Goal: Find contact information: Find contact information

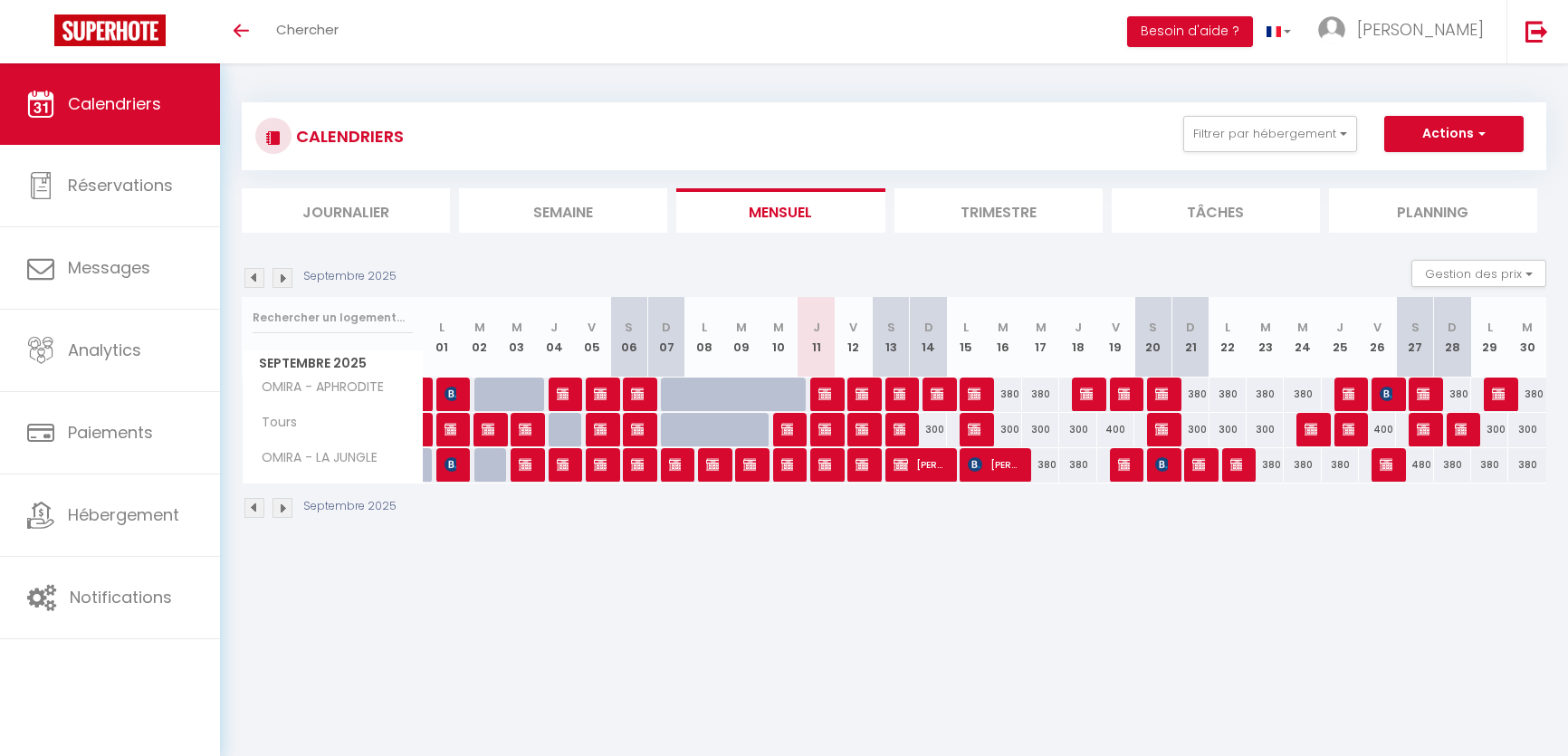
select select
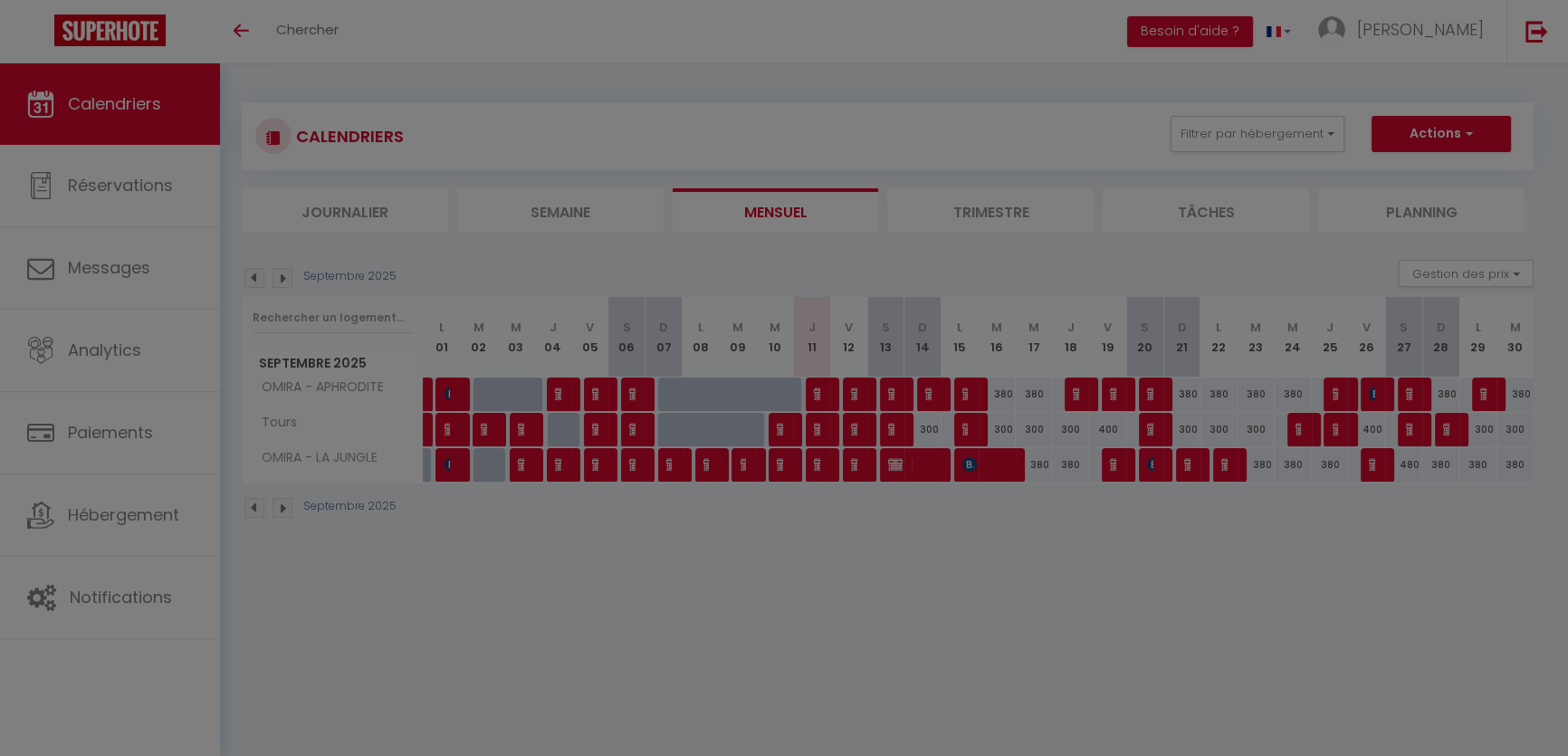
select select
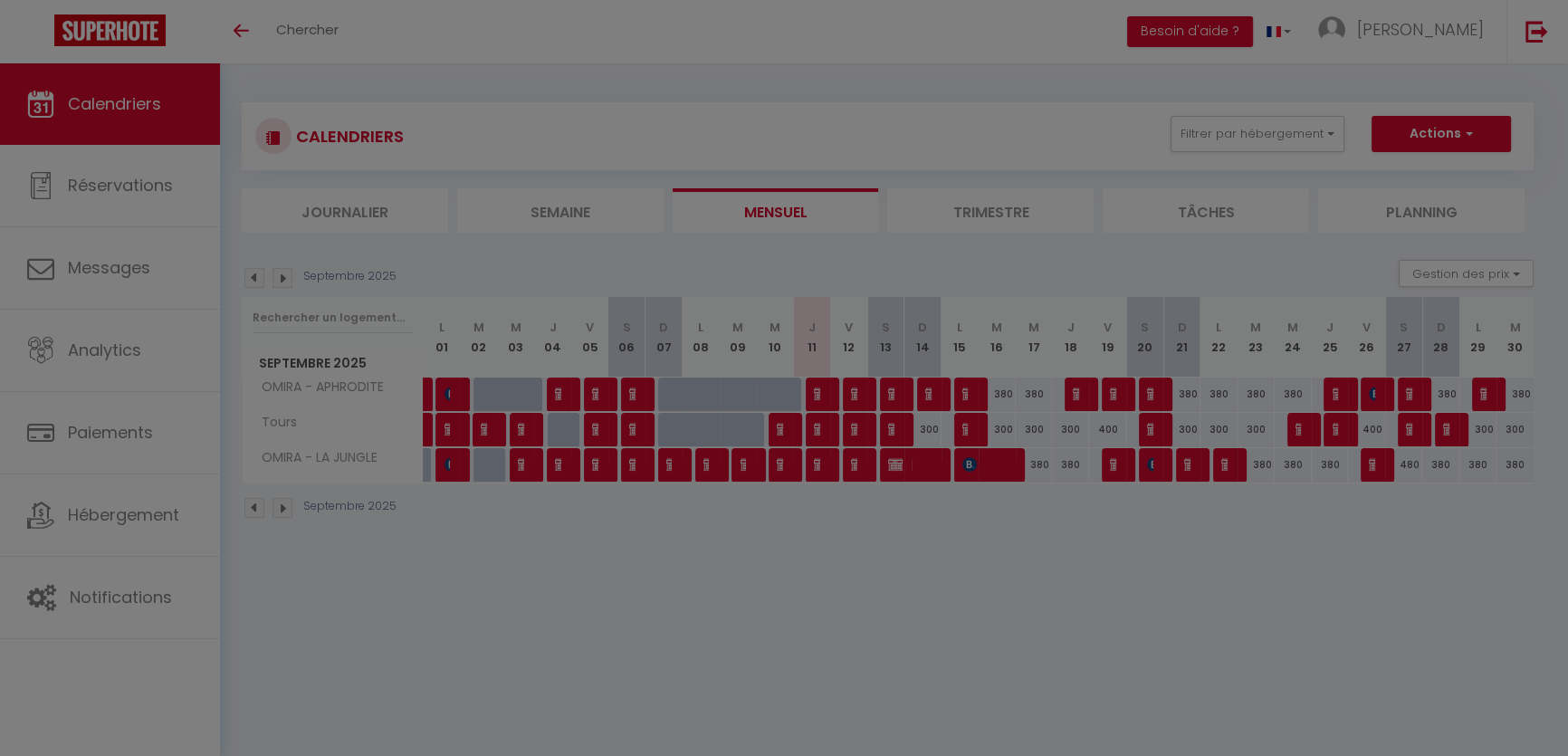
select select
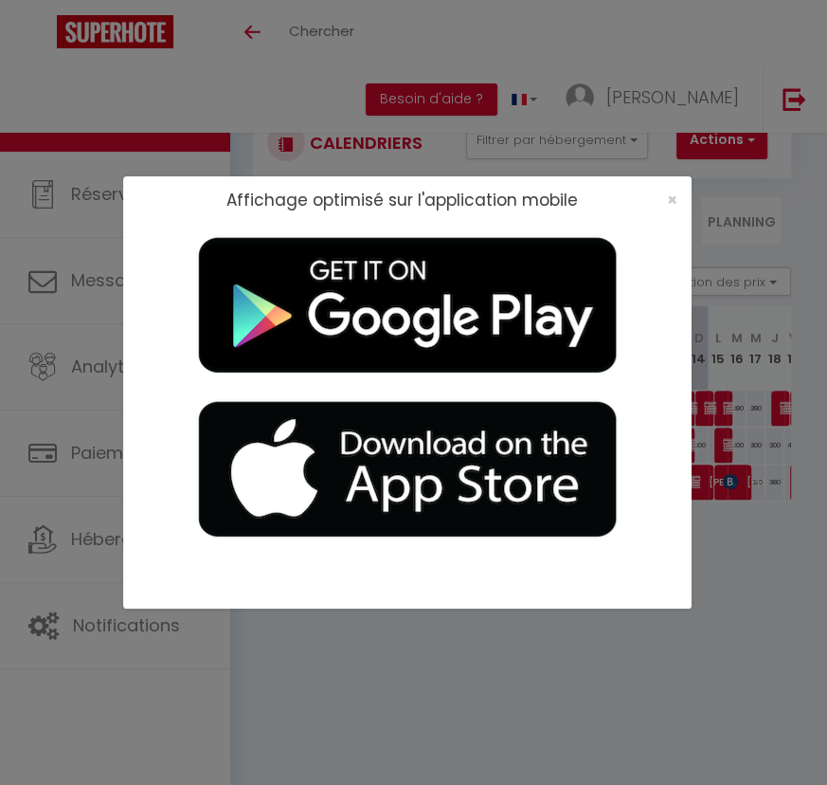
select select
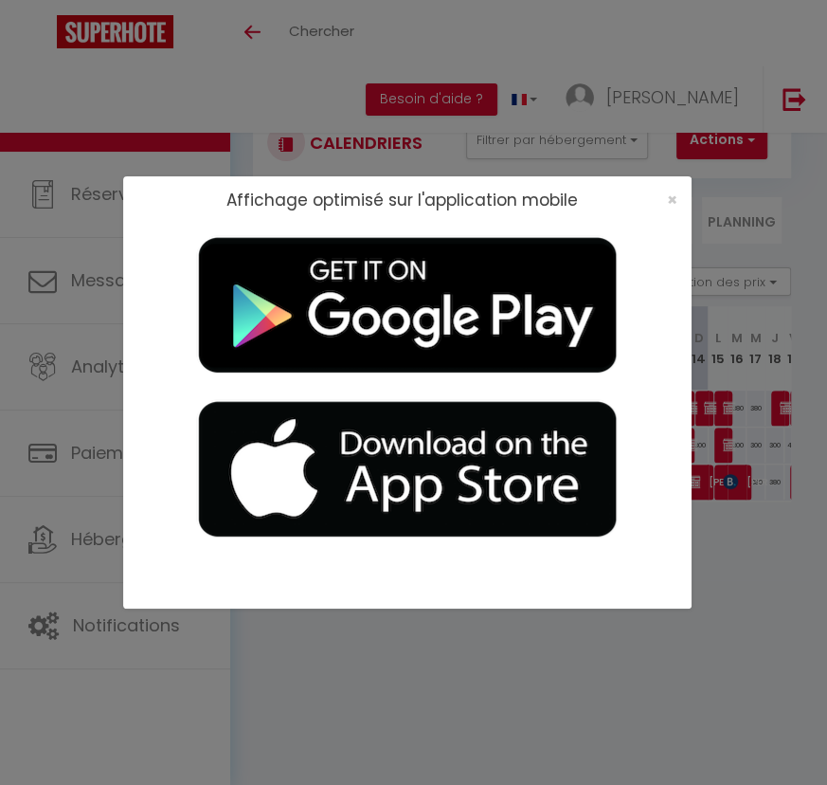
select select
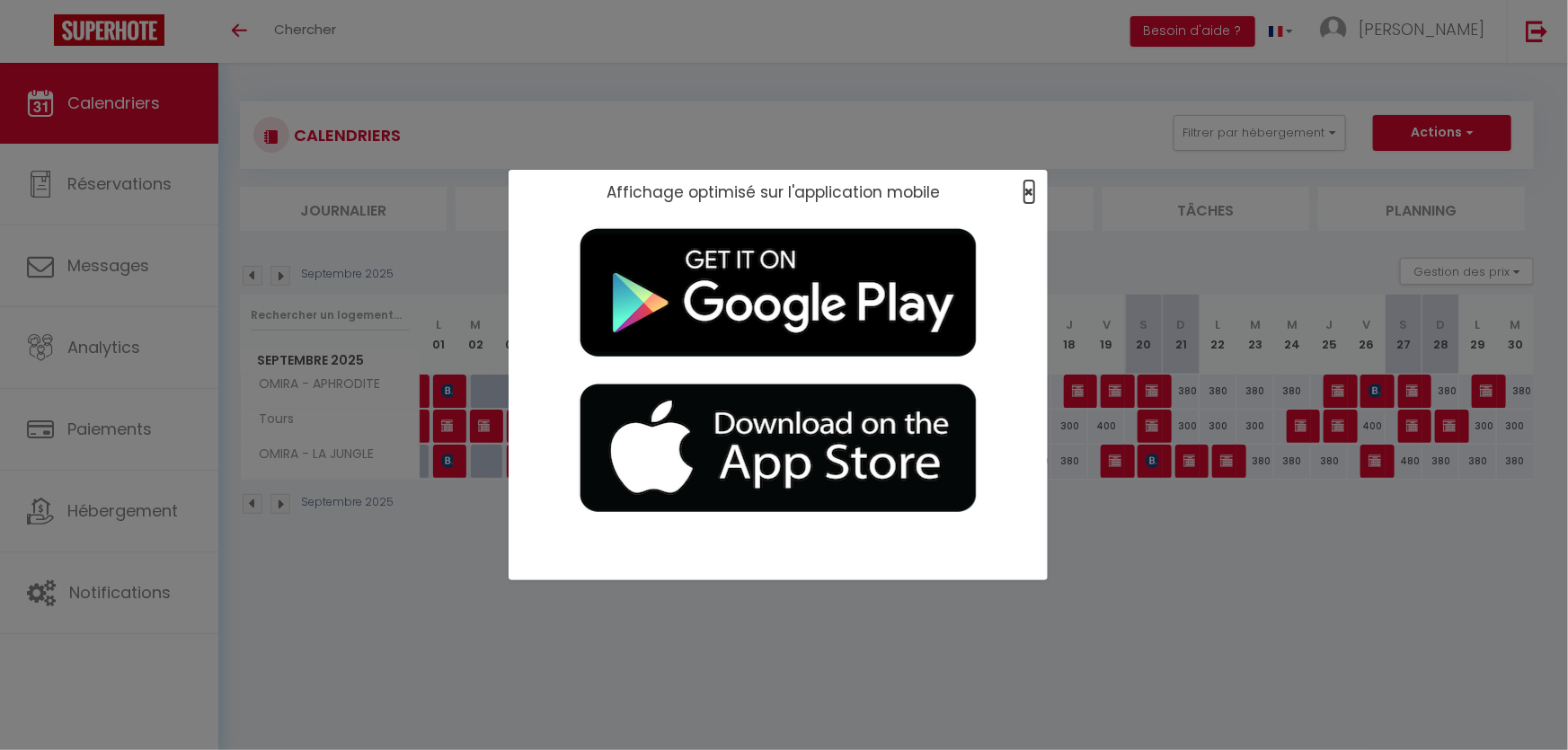
click at [1032, 189] on span "×" at bounding box center [1029, 192] width 9 height 23
click at [1028, 191] on span "×" at bounding box center [1029, 192] width 9 height 23
click at [1030, 191] on span "×" at bounding box center [1029, 192] width 9 height 23
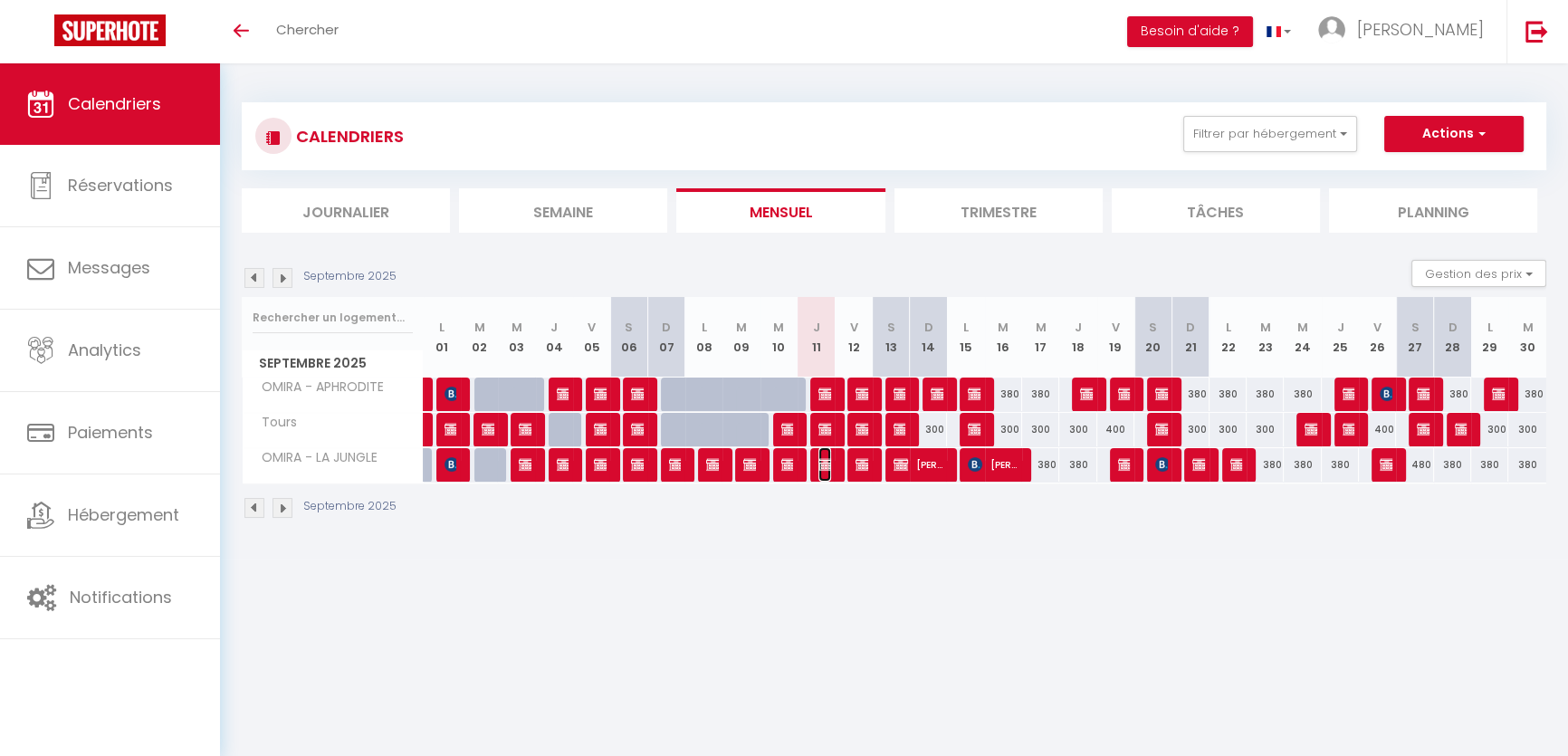
click at [824, 464] on img at bounding box center [826, 464] width 14 height 14
select select "OK"
select select "KO"
select select "0"
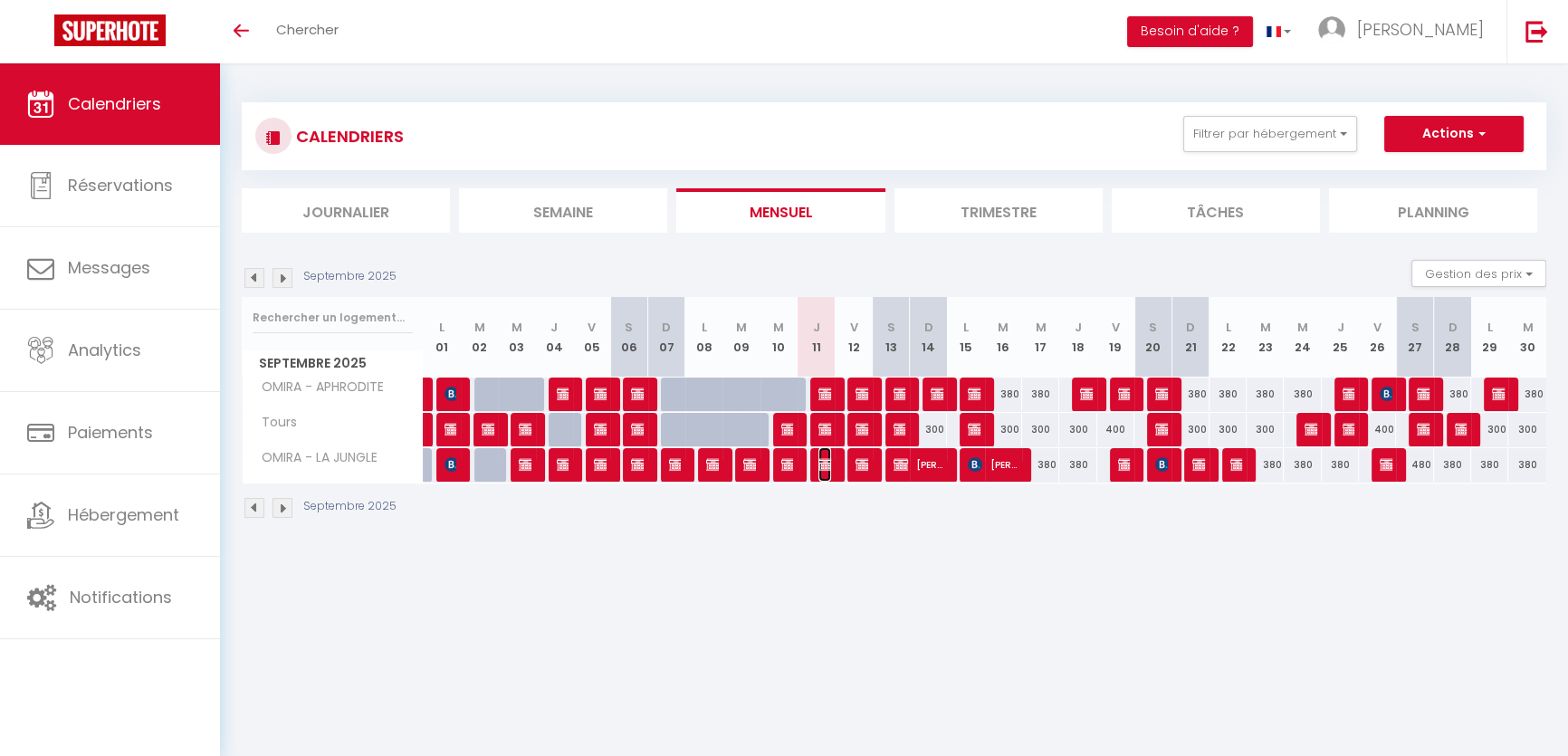
select select "1"
select select
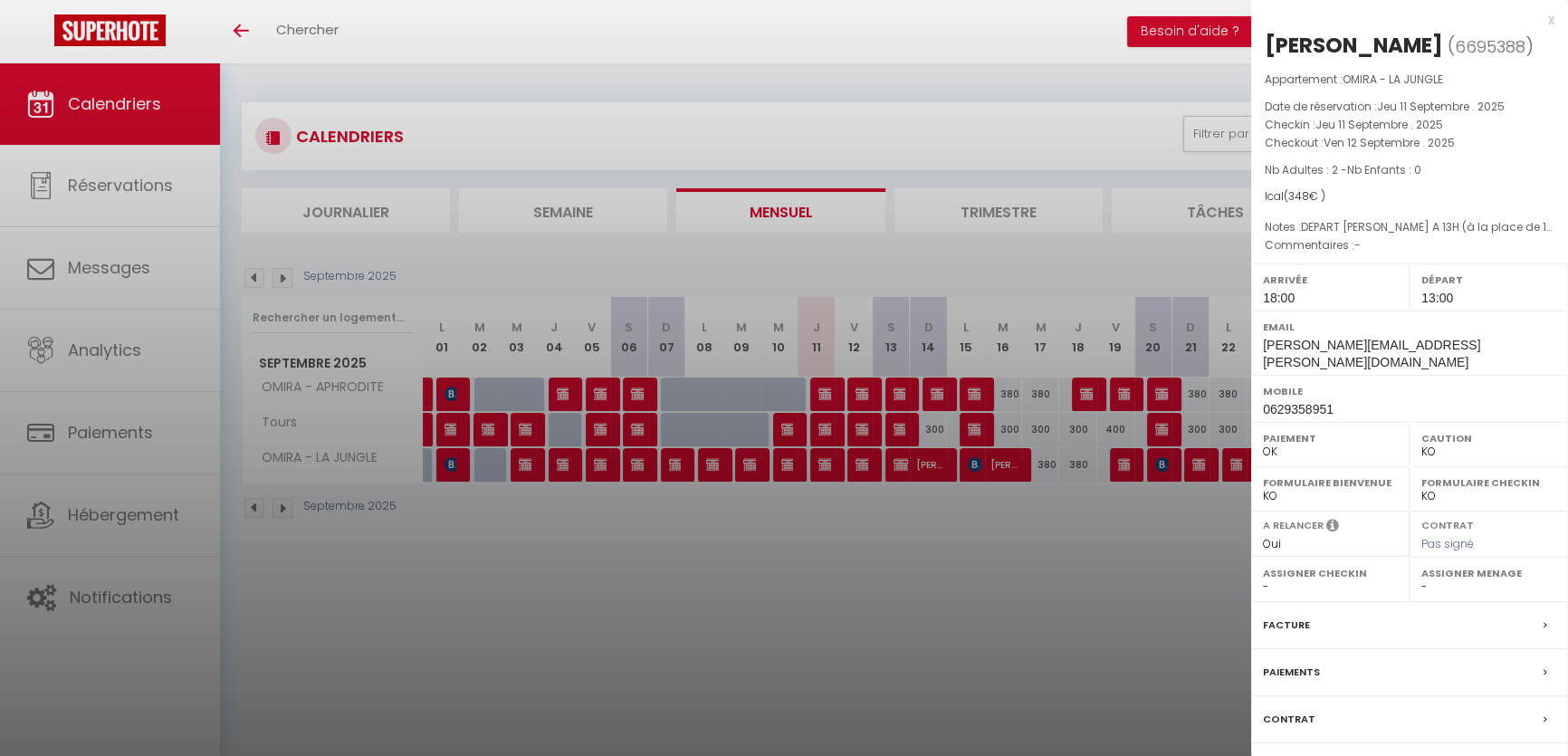
drag, startPoint x: 1456, startPoint y: 347, endPoint x: 1468, endPoint y: 372, distance: 27.7
click at [1468, 372] on div "Email [PERSON_NAME][EMAIL_ADDRESS][PERSON_NAME][DOMAIN_NAME]" at bounding box center [1410, 342] width 317 height 64
copy div "[PERSON_NAME][EMAIL_ADDRESS][PERSON_NAME][DOMAIN_NAME]"
click at [832, 391] on div at bounding box center [784, 378] width 1568 height 756
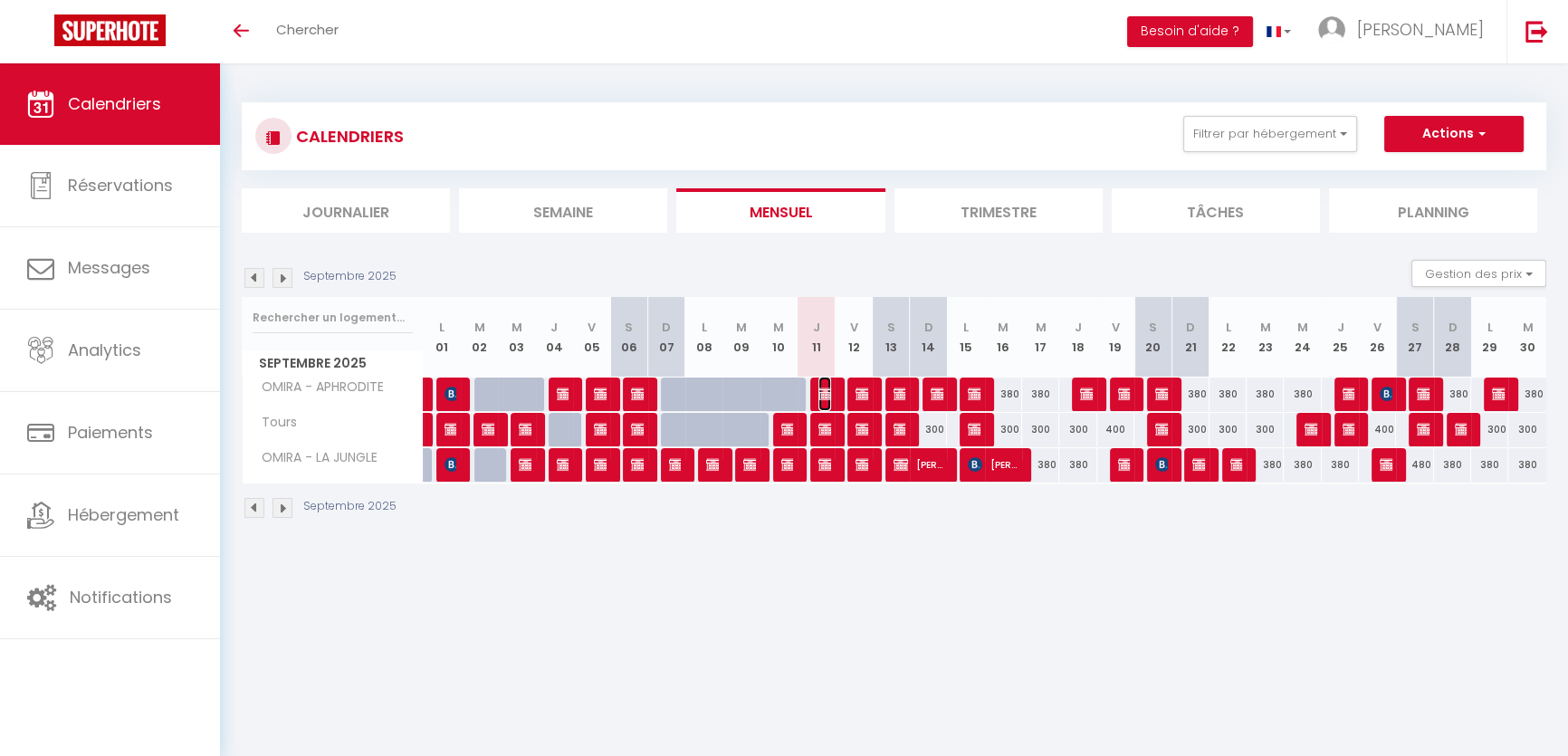
click at [823, 391] on img at bounding box center [826, 394] width 14 height 14
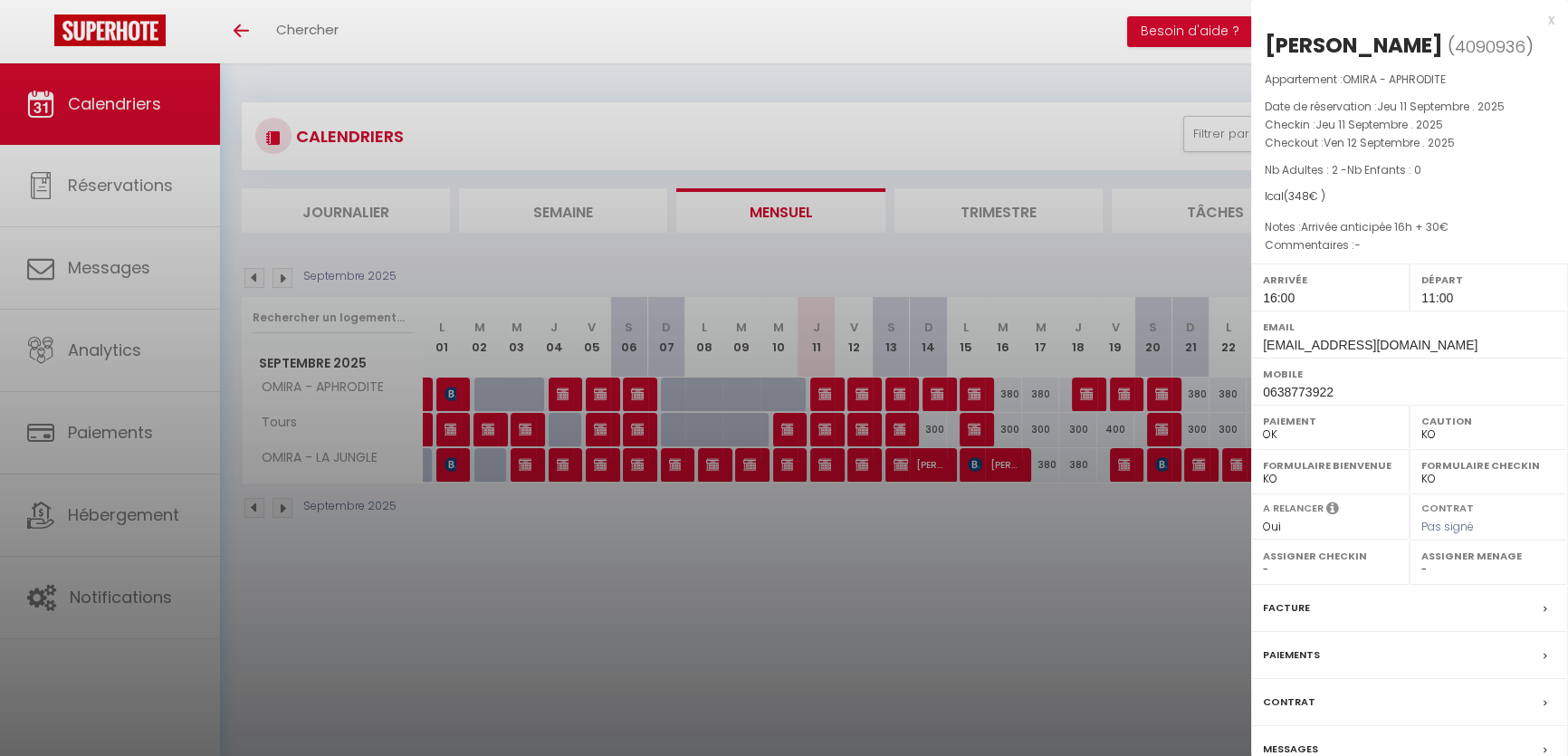
drag, startPoint x: 1448, startPoint y: 320, endPoint x: 1455, endPoint y: 339, distance: 20.2
click at [1455, 339] on div "Email [EMAIL_ADDRESS][DOMAIN_NAME]" at bounding box center [1410, 334] width 317 height 47
copy div "[EMAIL_ADDRESS][DOMAIN_NAME]"
click at [869, 556] on div at bounding box center [784, 378] width 1568 height 756
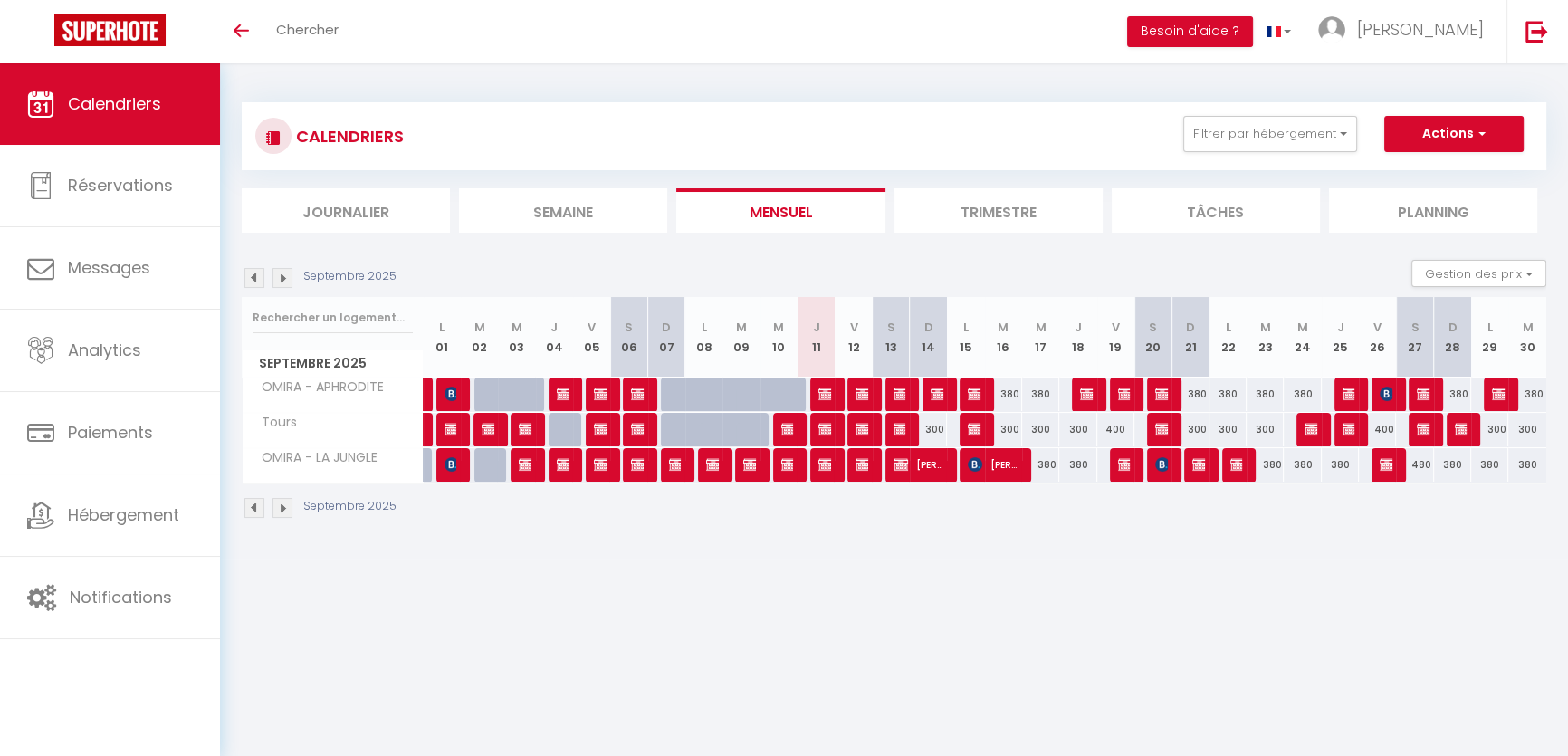
click at [832, 428] on div at bounding box center [828, 430] width 37 height 34
click at [826, 428] on img at bounding box center [826, 429] width 14 height 14
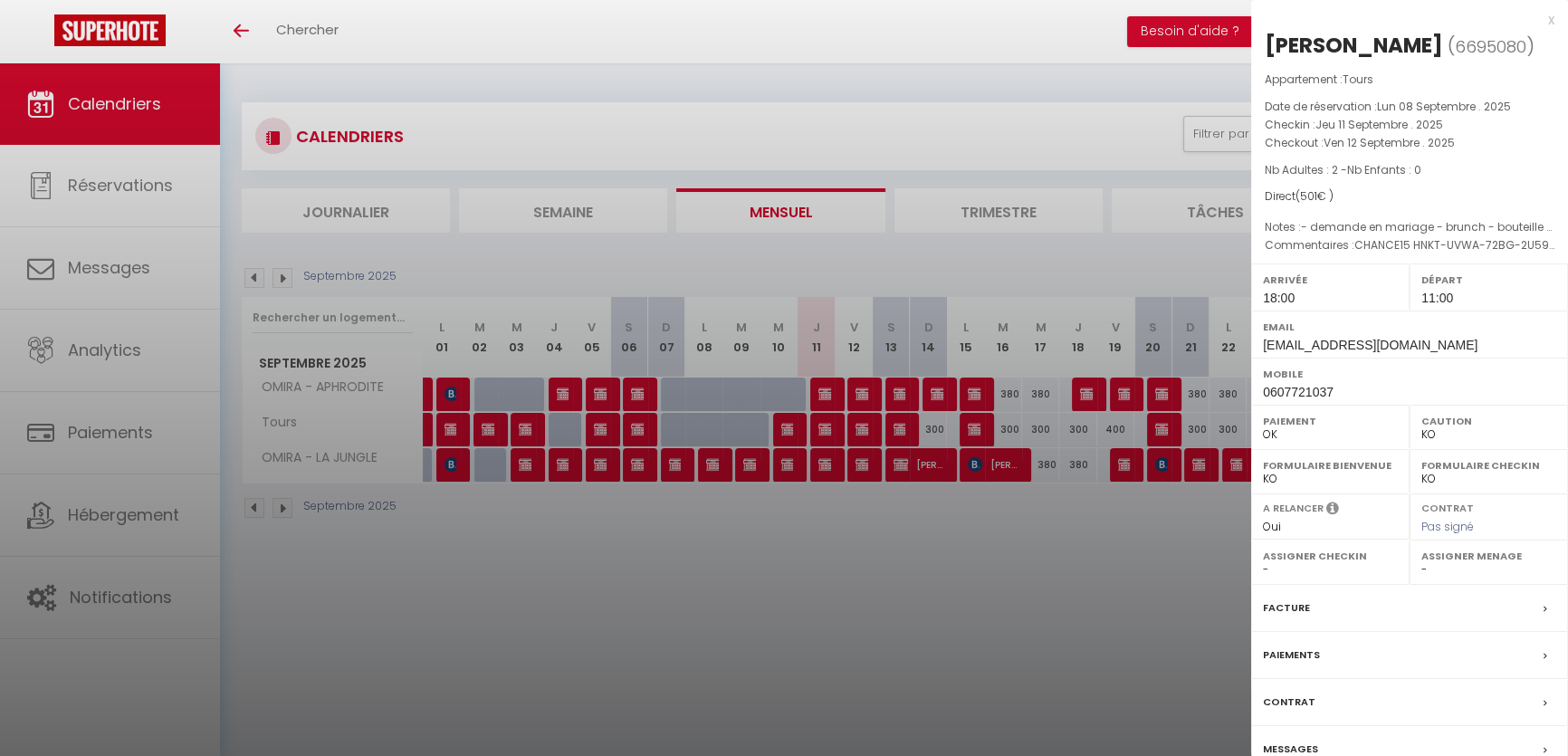
drag, startPoint x: 1461, startPoint y: 349, endPoint x: 1467, endPoint y: 371, distance: 22.8
click at [1467, 357] on div "Email [EMAIL_ADDRESS][DOMAIN_NAME]" at bounding box center [1410, 334] width 317 height 47
copy div "[EMAIL_ADDRESS][DOMAIN_NAME]"
click at [940, 562] on div at bounding box center [784, 378] width 1568 height 756
